Goal: Information Seeking & Learning: Learn about a topic

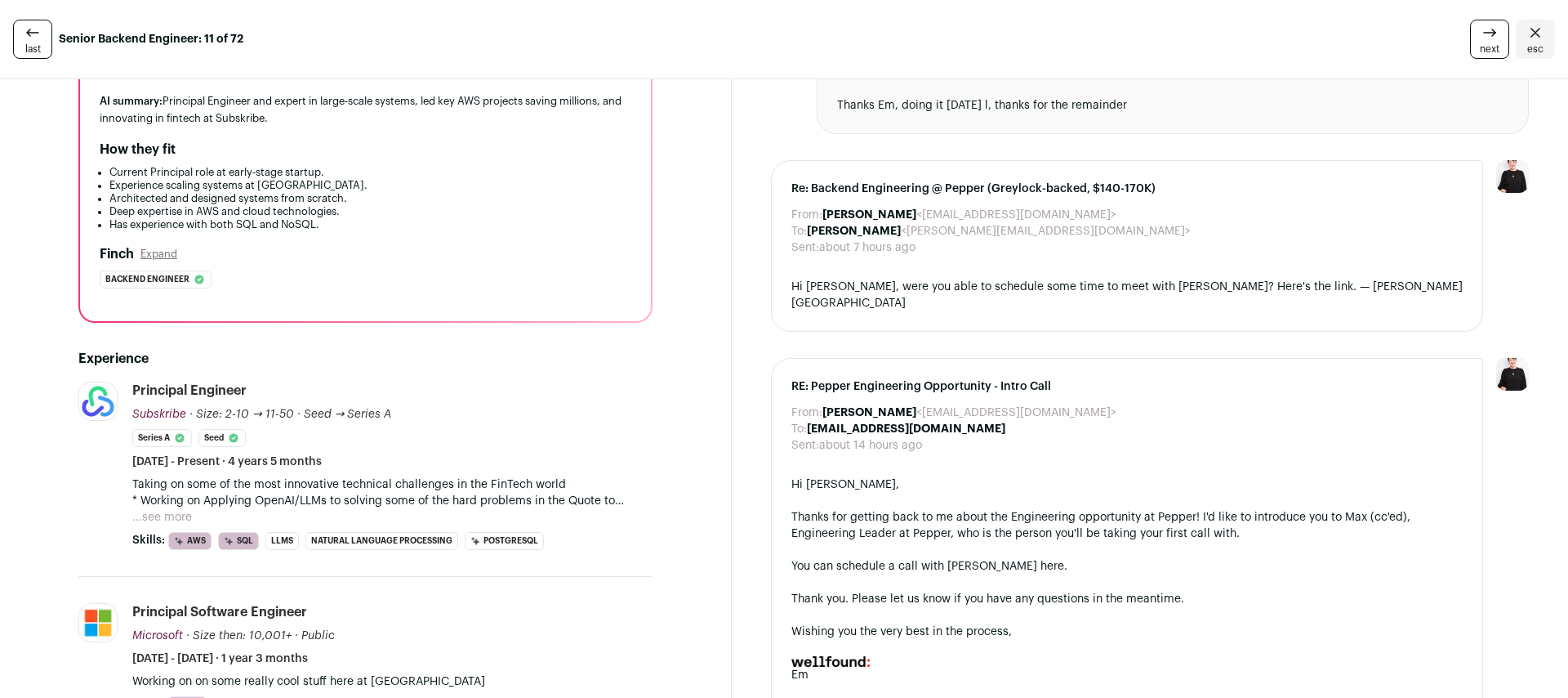
scroll to position [293, 0]
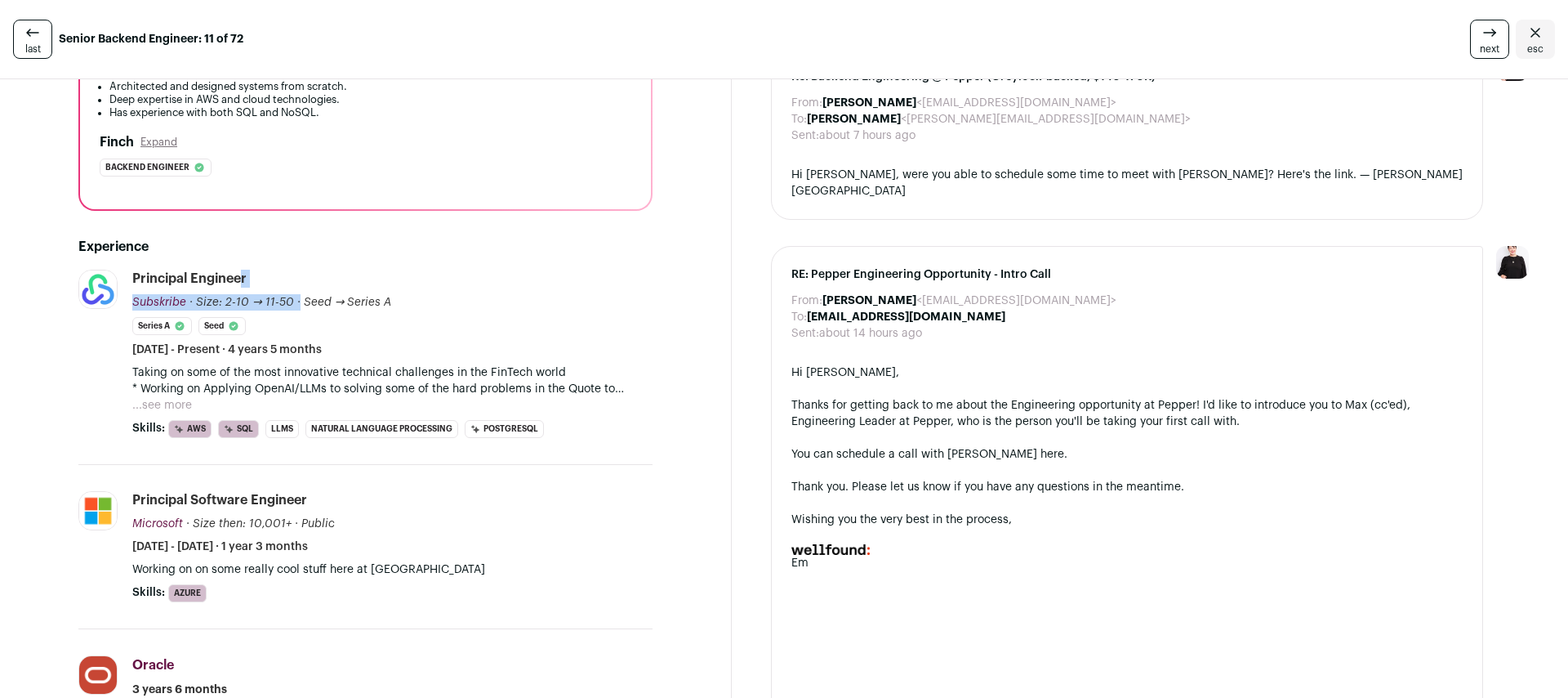
drag, startPoint x: 135, startPoint y: 274, endPoint x: 328, endPoint y: 278, distance: 193.0
click at [328, 278] on div "Principal Engineer Subskribe Subskribe [DOMAIN_NAME] Add to company list Public…" at bounding box center [392, 314] width 520 height 88
copy div "Loremipsu Dolorsit Ametconse Adipiscin elitseddo.eiu Tem in utlabor etdo Magnaa…"
drag, startPoint x: 311, startPoint y: 278, endPoint x: 266, endPoint y: 272, distance: 45.4
click at [298, 274] on div "Principal Engineer Subskribe Subskribe [DOMAIN_NAME] Add to company list Public…" at bounding box center [392, 314] width 520 height 88
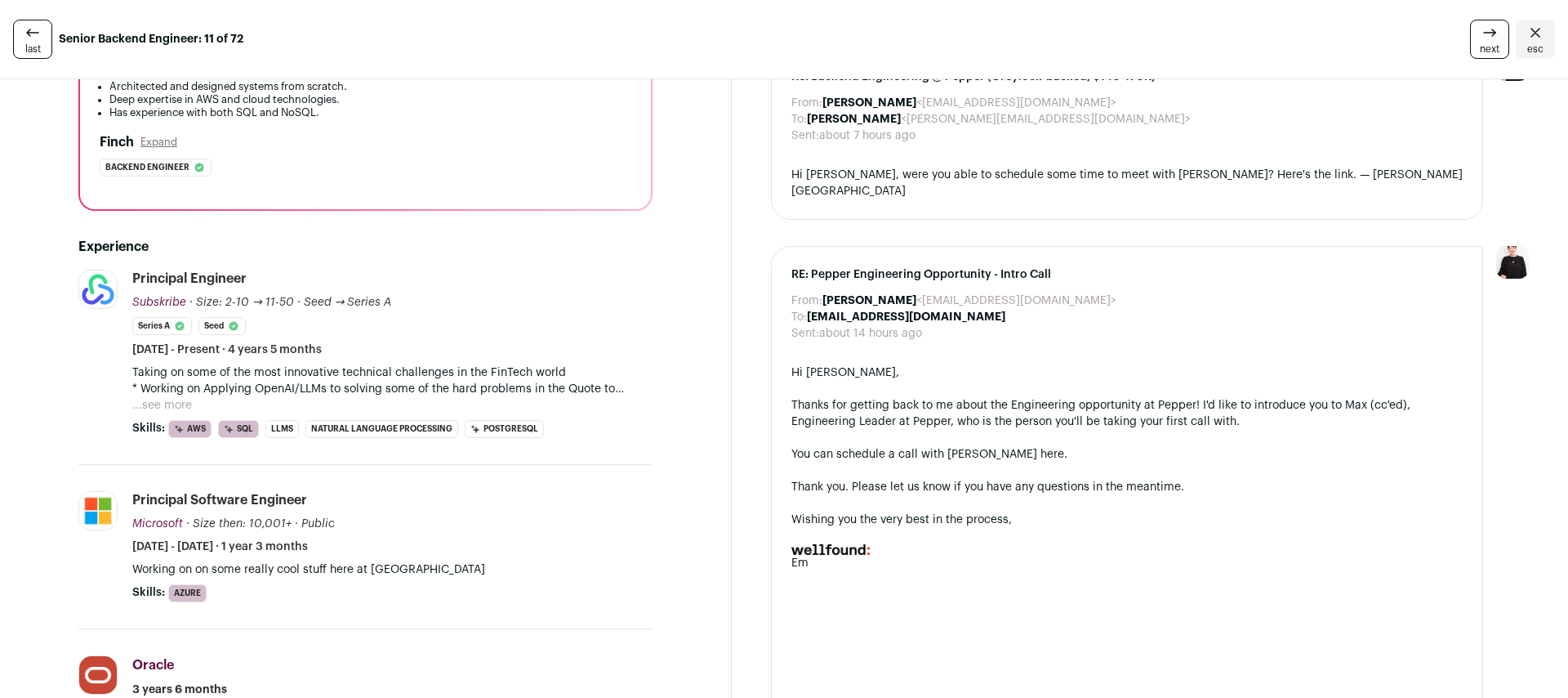
drag, startPoint x: 263, startPoint y: 273, endPoint x: 133, endPoint y: 281, distance: 130.2
click at [133, 282] on div "Principal Engineer Subskribe Subskribe [DOMAIN_NAME] Add to company list Public…" at bounding box center [392, 314] width 520 height 88
copy div "Principal Engineer"
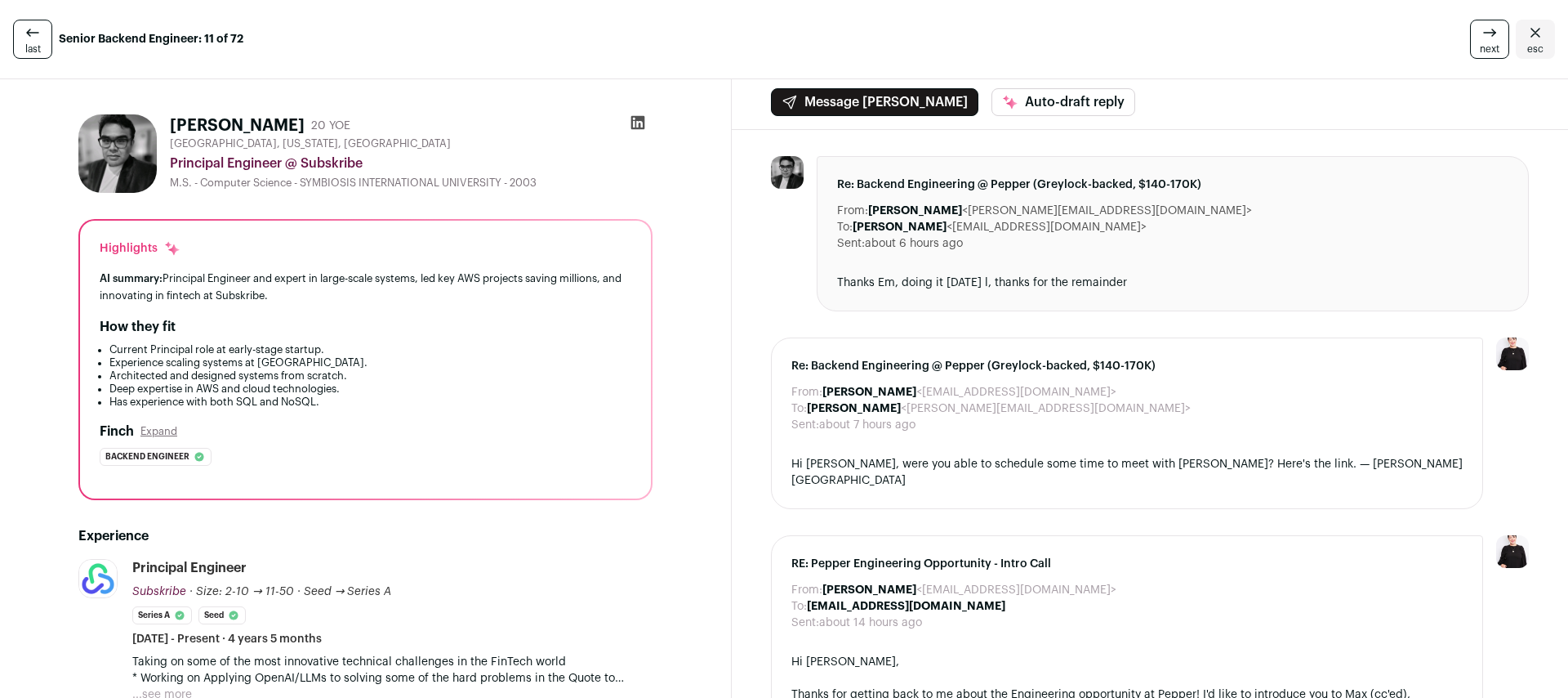
scroll to position [0, 0]
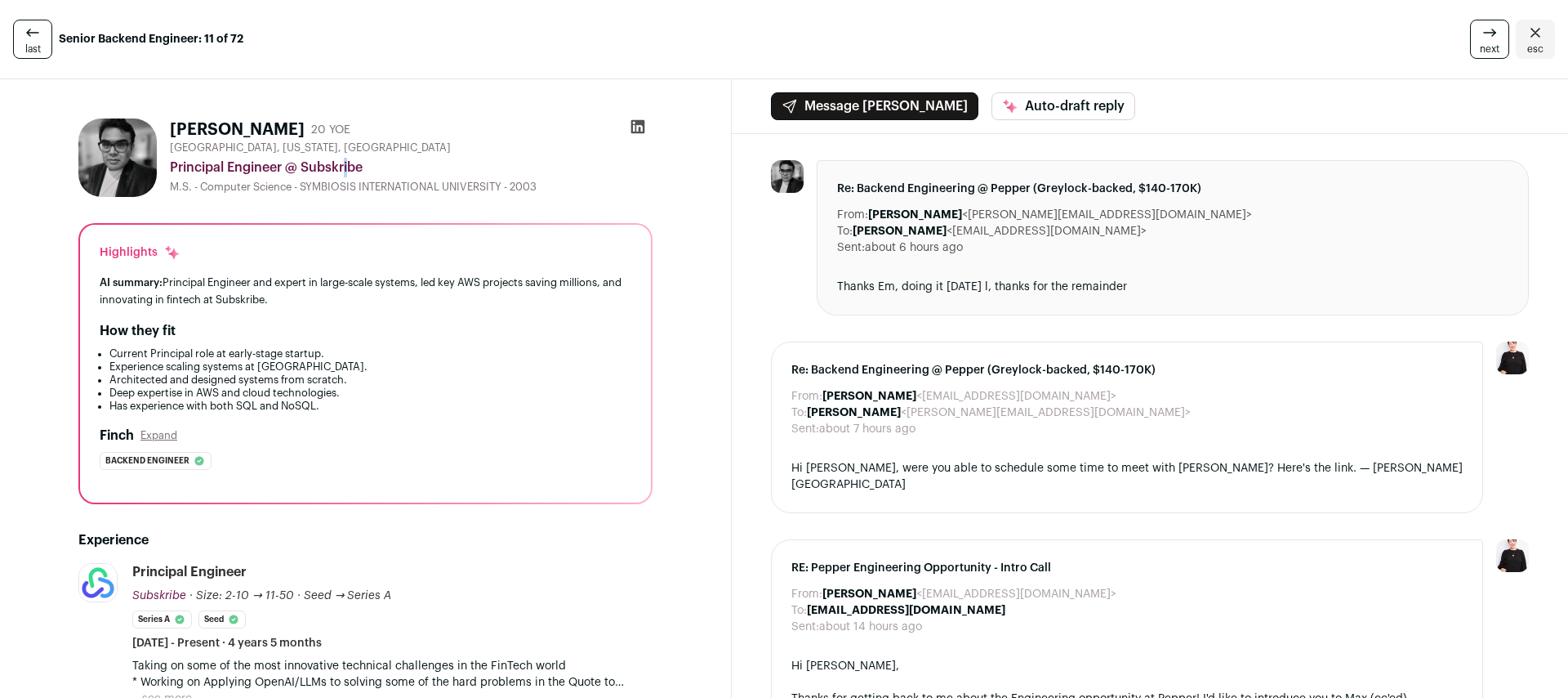
click at [274, 168] on div "Principal Engineer @ Subskribe" at bounding box center [411, 167] width 483 height 19
drag, startPoint x: 282, startPoint y: 166, endPoint x: 172, endPoint y: 168, distance: 110.0
click at [172, 168] on div "Principal Engineer @ Subskribe" at bounding box center [411, 167] width 483 height 19
copy div "Principal Engineer"
click at [318, 159] on div "Principal Engineer @ Subskribe" at bounding box center [411, 167] width 483 height 19
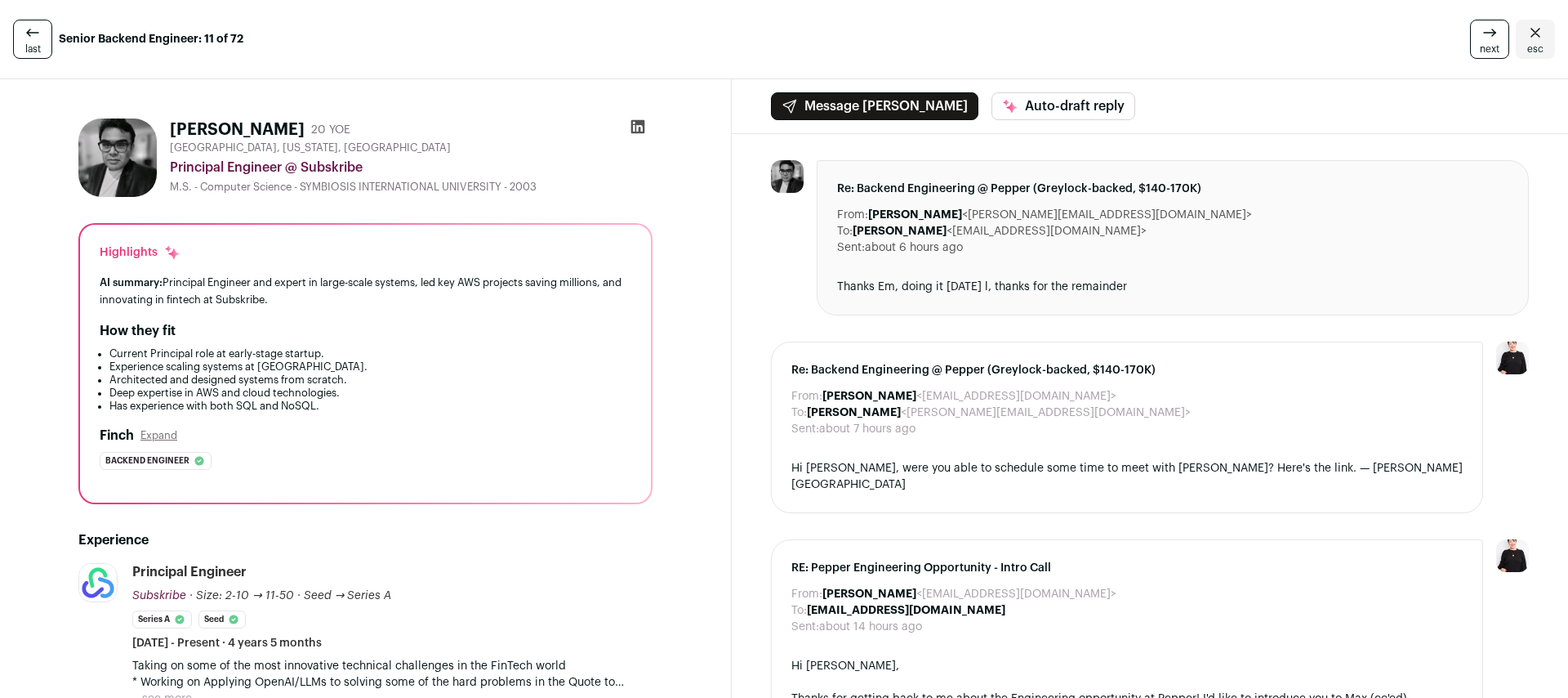
click at [318, 159] on div "Principal Engineer @ Subskribe" at bounding box center [411, 167] width 483 height 19
copy div "Subskribe"
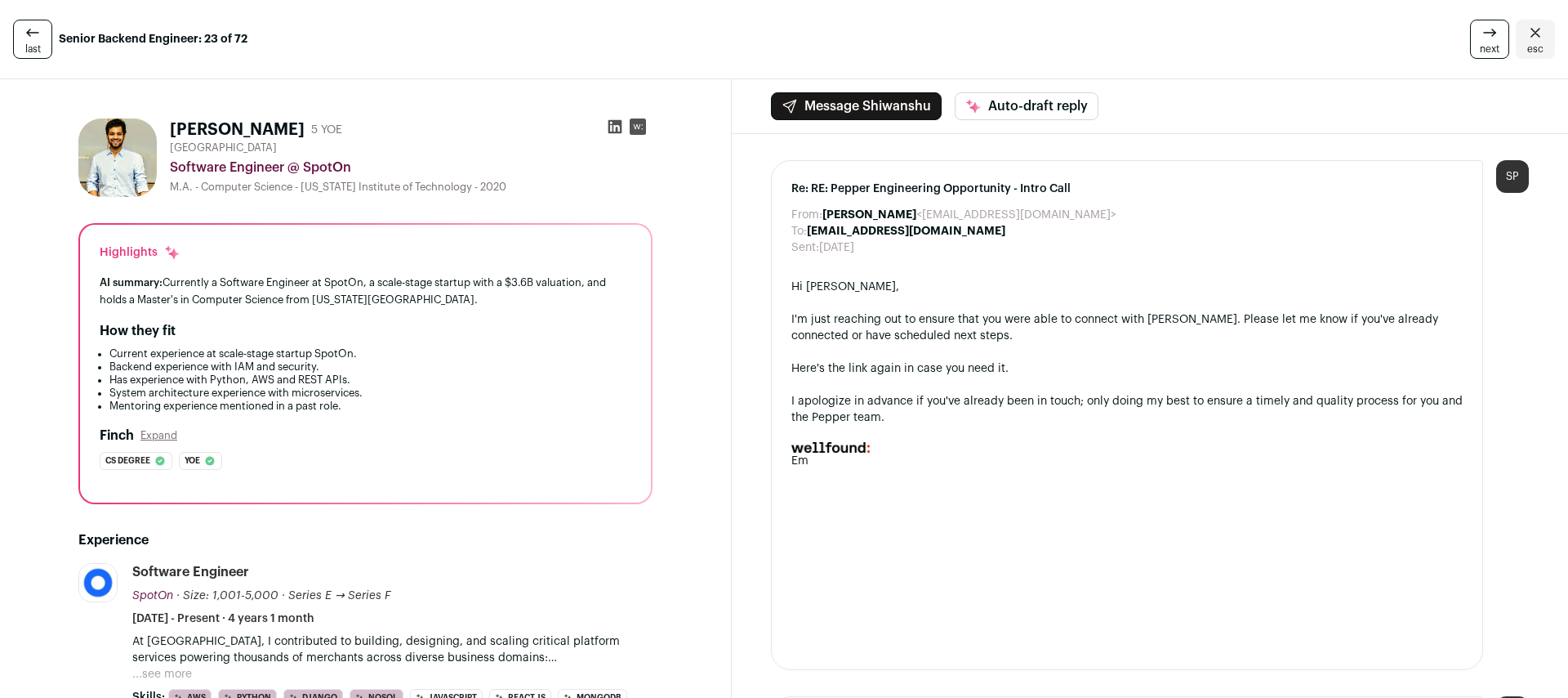
click at [284, 132] on h1 "[PERSON_NAME]" at bounding box center [237, 130] width 135 height 23
click at [284, 132] on h1 "Shiwanshu Kumar" at bounding box center [237, 130] width 135 height 23
copy h1 "Kumar"
drag, startPoint x: 248, startPoint y: 164, endPoint x: 162, endPoint y: 162, distance: 86.0
click at [162, 162] on div "Shiwanshu Kumar 5 YOE Greater Chicago Area Software Engineer @ SpotOn M.A. - Co…" at bounding box center [366, 157] width 574 height 78
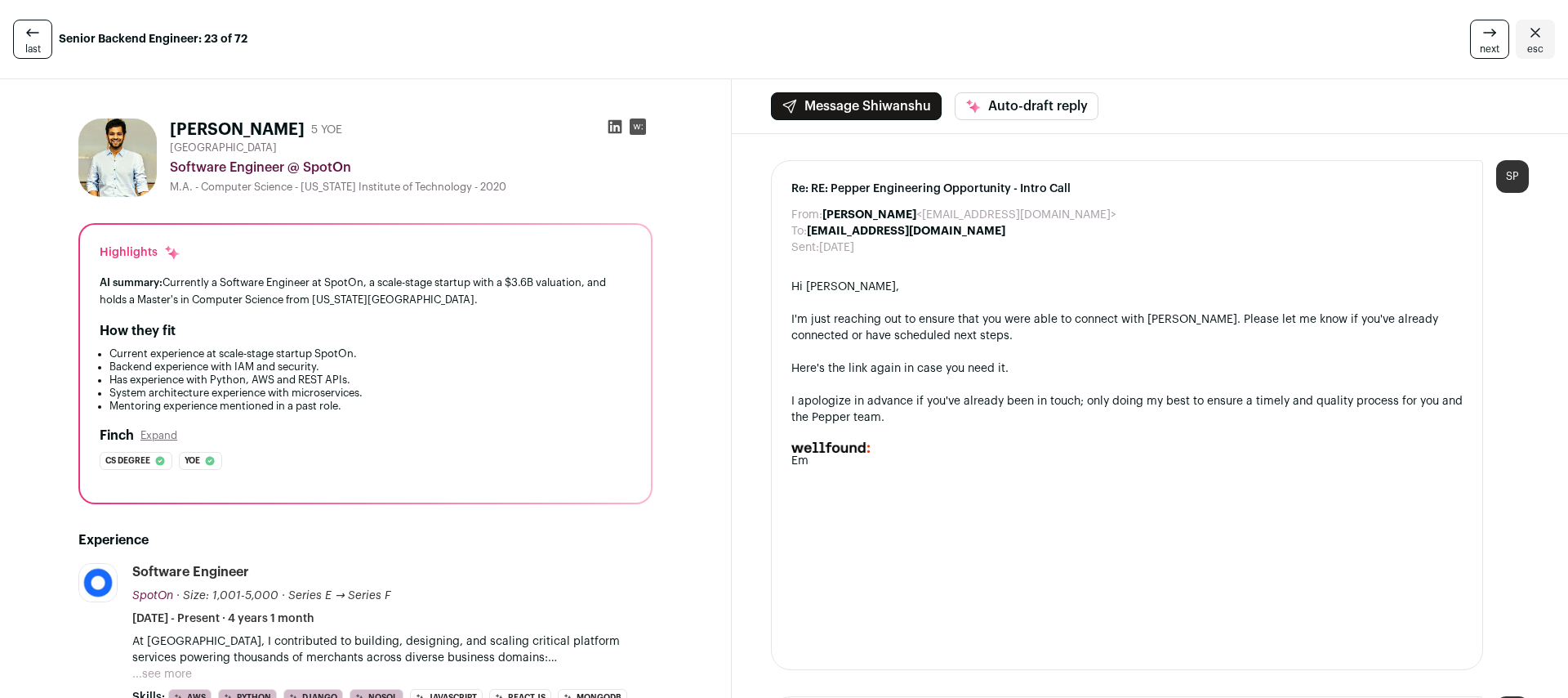
click at [203, 167] on div "Software Engineer @ SpotOn" at bounding box center [411, 167] width 483 height 19
drag, startPoint x: 173, startPoint y: 166, endPoint x: 284, endPoint y: 167, distance: 111.0
click at [284, 167] on div "Software Engineer @ SpotOn" at bounding box center [411, 167] width 483 height 19
copy div "Software Engineer"
click at [321, 167] on div "Software Engineer @ SpotOn" at bounding box center [411, 167] width 483 height 19
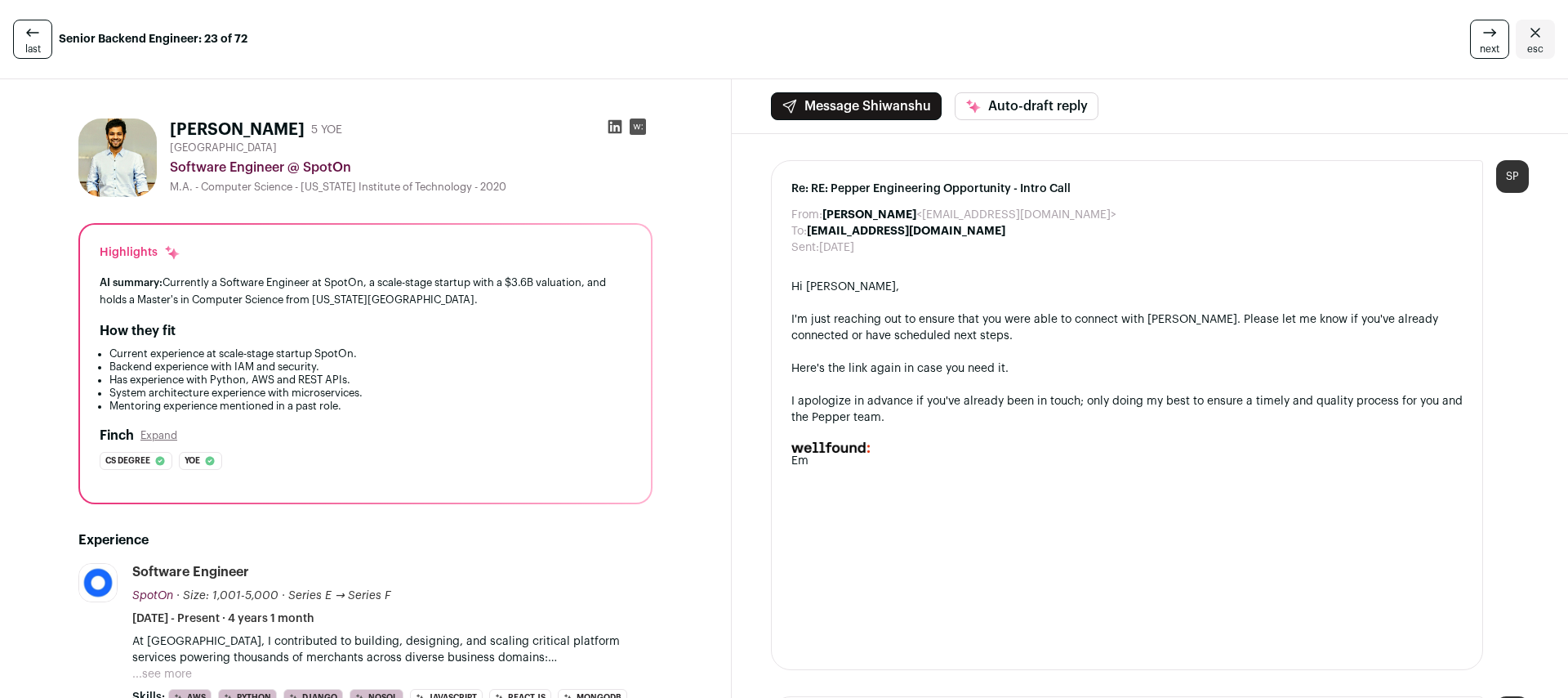
click at [321, 167] on div "Software Engineer @ SpotOn" at bounding box center [411, 167] width 483 height 19
copy div "SpotOn"
click at [276, 126] on h1 "Shiwanshu Kumar" at bounding box center [237, 130] width 135 height 23
copy h1 "Kumar"
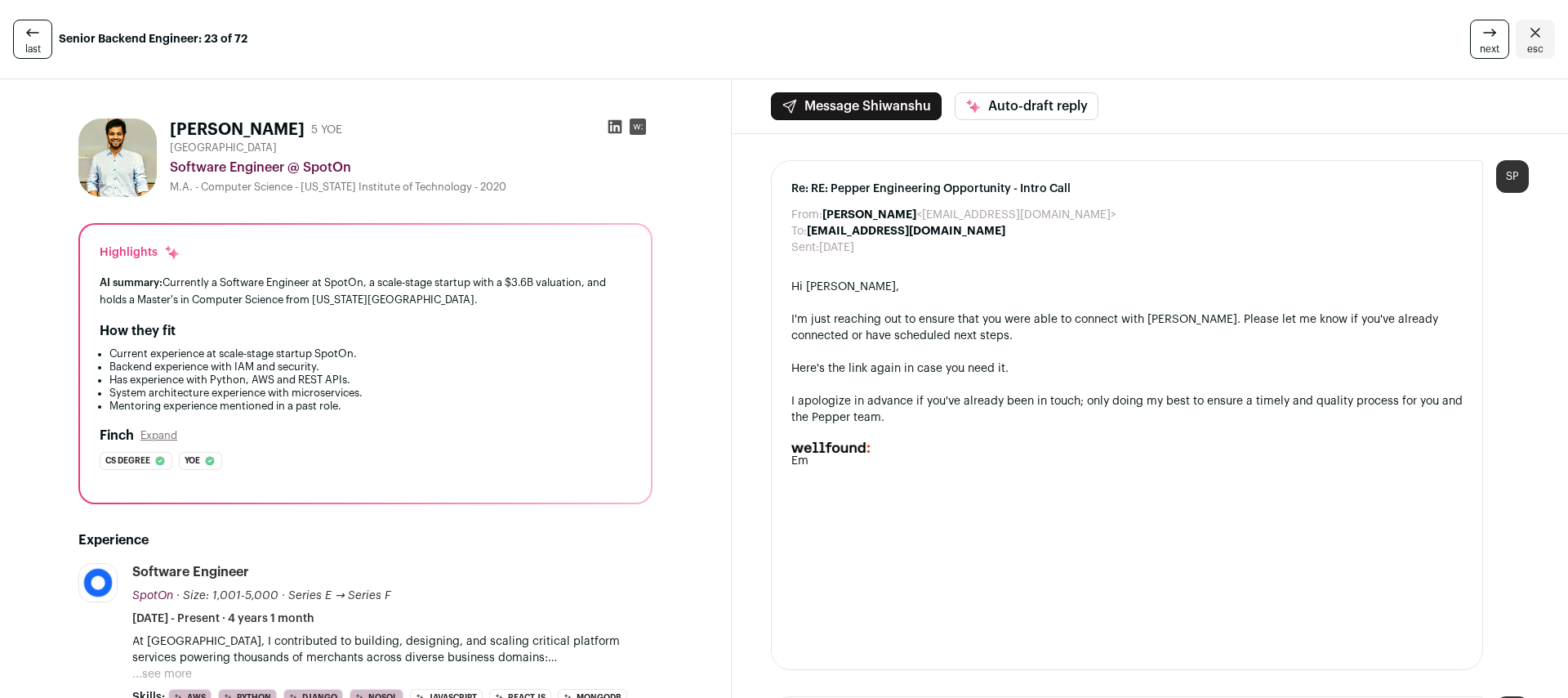
click at [281, 167] on div "Software Engineer @ SpotOn" at bounding box center [411, 167] width 483 height 19
drag, startPoint x: 286, startPoint y: 167, endPoint x: 167, endPoint y: 165, distance: 119.0
click at [167, 165] on div "Shiwanshu Kumar 5 YOE Greater Chicago Area Software Engineer @ SpotOn M.A. - Co…" at bounding box center [366, 157] width 574 height 78
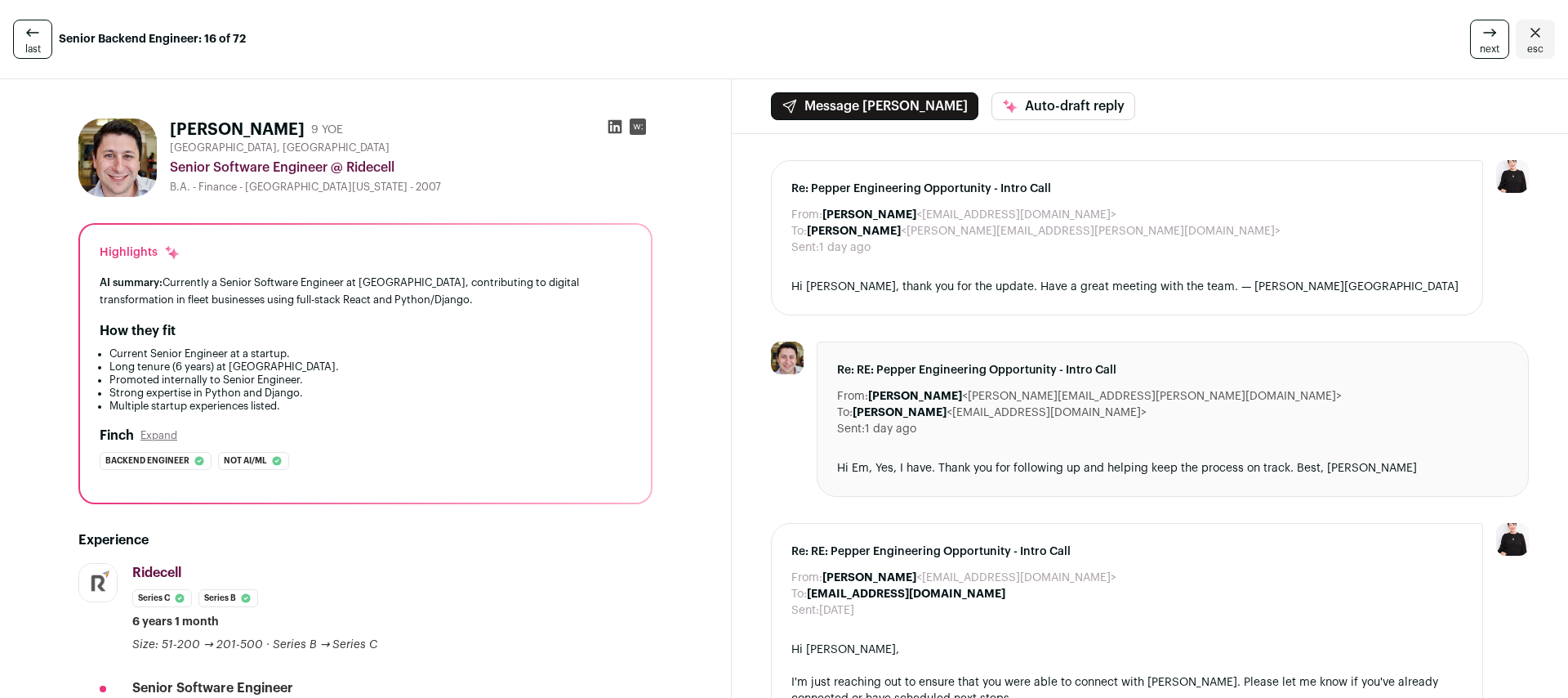
click at [233, 130] on h1 "Isaac Granillo" at bounding box center [237, 130] width 135 height 23
copy h1 "Granillo"
click at [363, 166] on div "Senior Software Engineer @ Ridecell" at bounding box center [411, 167] width 483 height 19
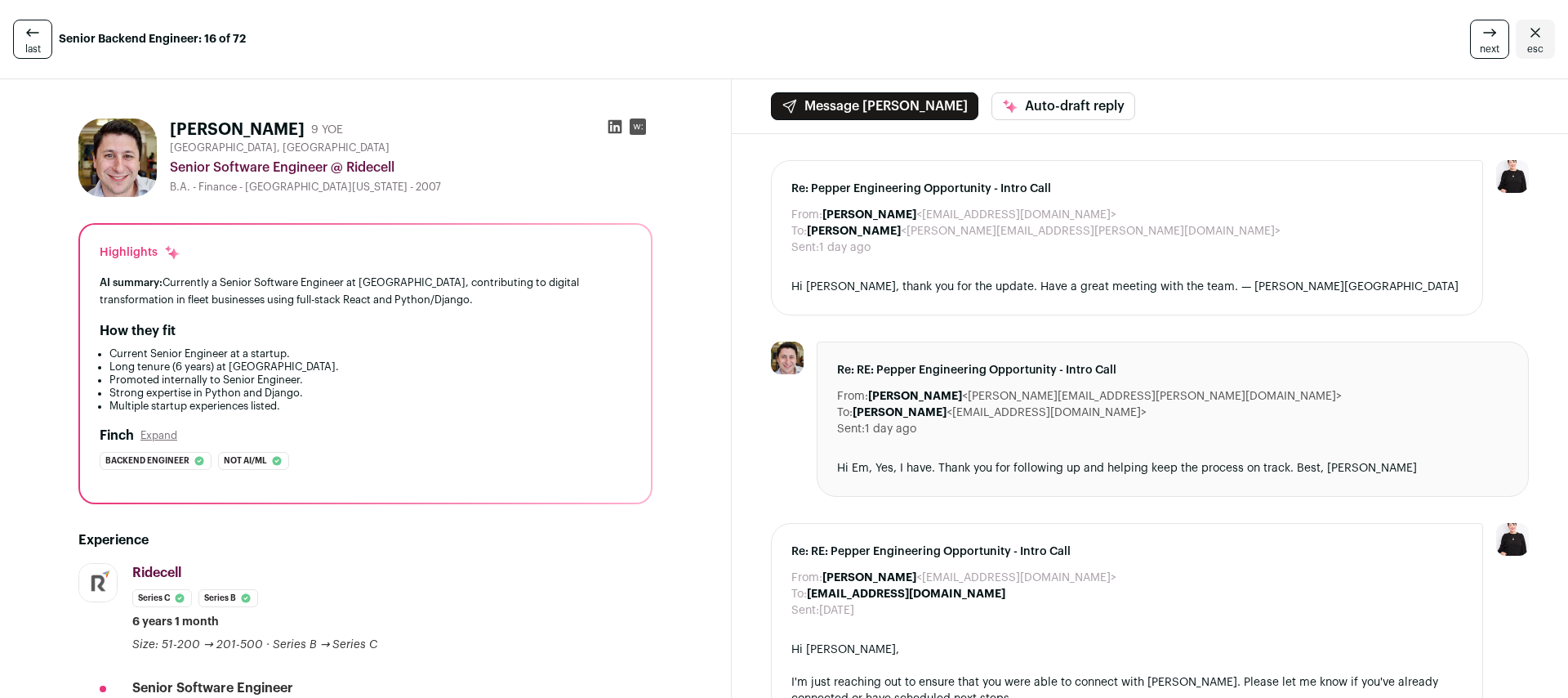
copy div "Ridecell"
drag, startPoint x: 173, startPoint y: 165, endPoint x: 327, endPoint y: 169, distance: 154.1
click at [327, 169] on div "Senior Software Engineer @ Ridecell" at bounding box center [411, 167] width 483 height 19
copy div "Senior Software Engineer"
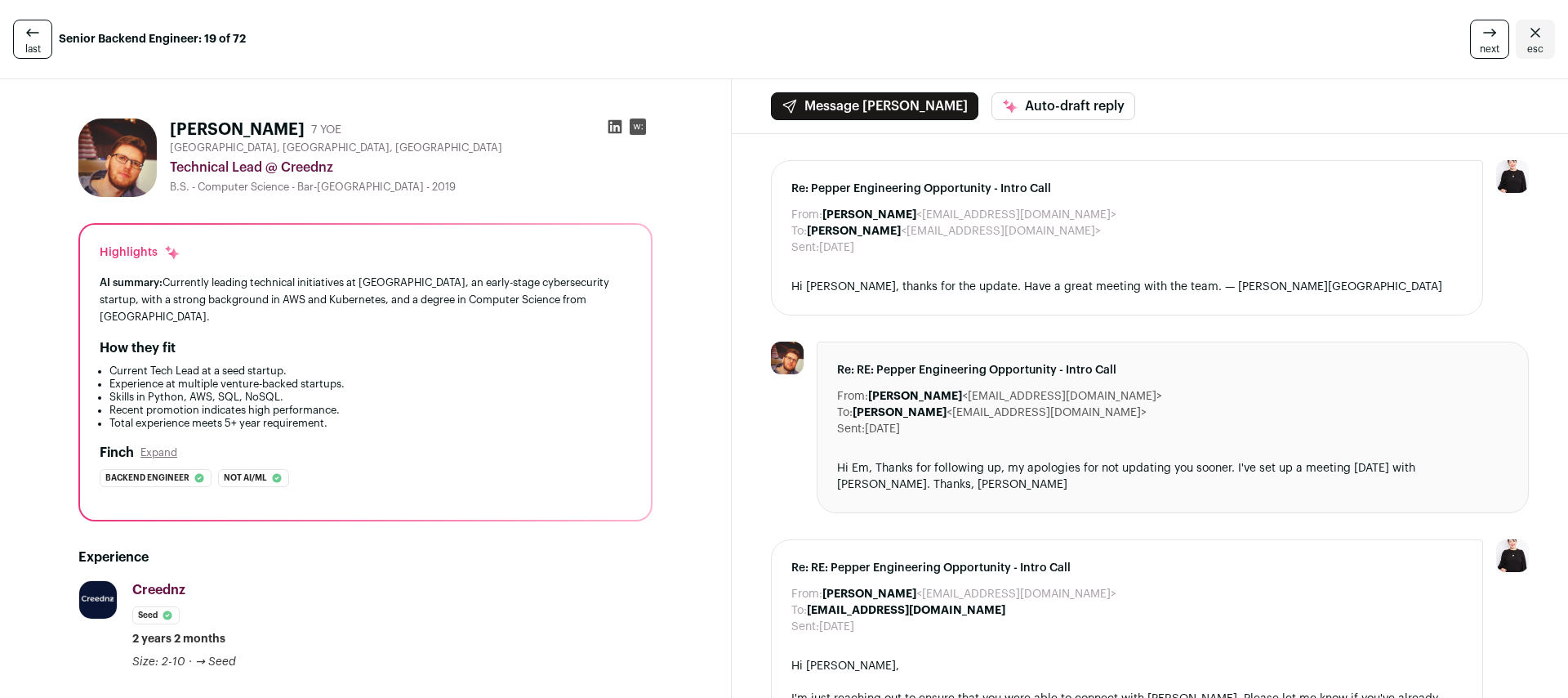
drag, startPoint x: 263, startPoint y: 171, endPoint x: 162, endPoint y: 165, distance: 101.2
click at [160, 166] on div "Dan Teplitski 7 YOE Calgary, Alberta, Canada Technical Lead @ Creednz B.S. - Co…" at bounding box center [366, 157] width 574 height 78
click at [257, 174] on div "Technical Lead @ Creednz" at bounding box center [411, 167] width 483 height 19
drag, startPoint x: 263, startPoint y: 166, endPoint x: 170, endPoint y: 167, distance: 93.0
click at [170, 167] on div "Technical Lead @ Creednz" at bounding box center [411, 167] width 483 height 19
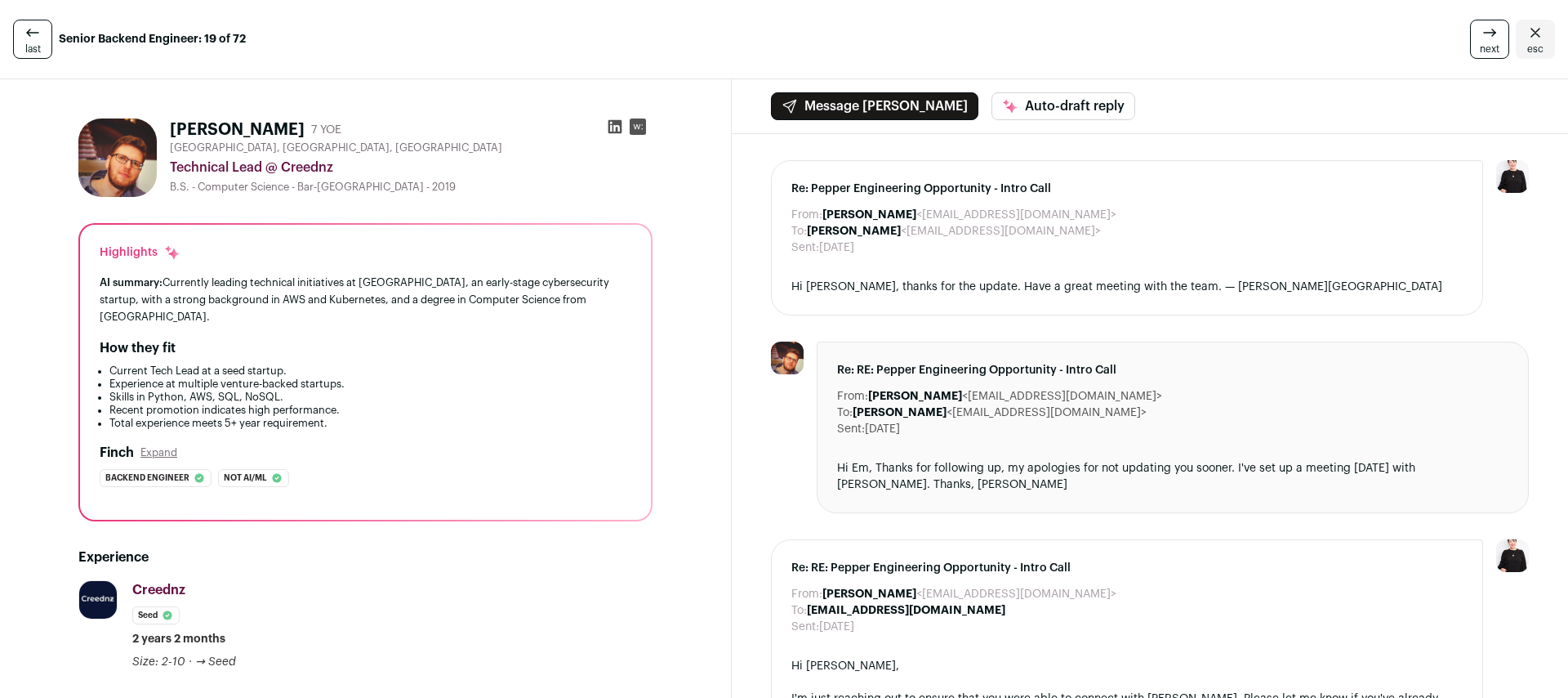
copy div "Technical Lead"
click at [299, 167] on div "Technical Lead @ Creednz" at bounding box center [411, 167] width 483 height 19
copy div "Creednz"
